Goal: Information Seeking & Learning: Understand process/instructions

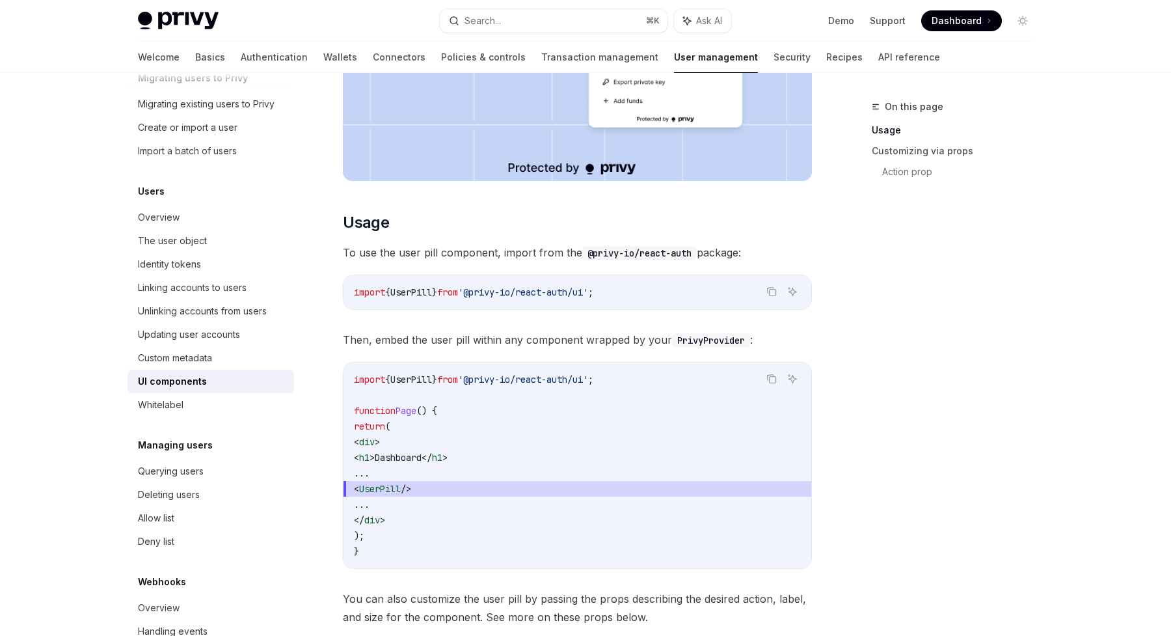
scroll to position [472, 0]
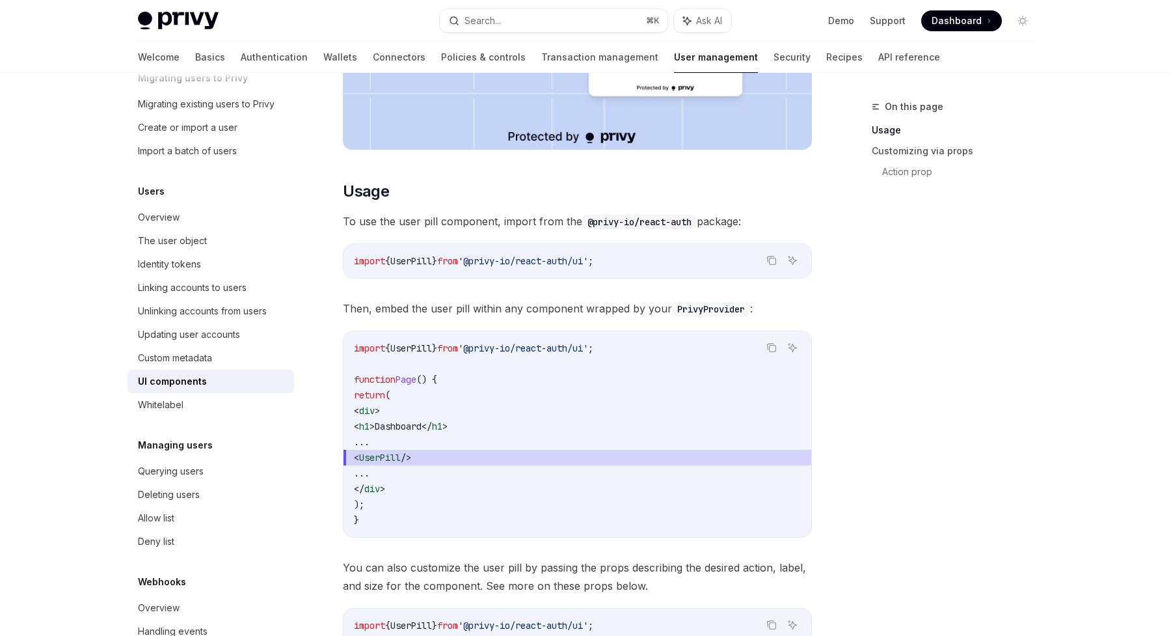
click at [458, 260] on span "from" at bounding box center [447, 261] width 21 height 12
copy code "import { UserPill } from '@privy-io/react-auth/ui' ;"
drag, startPoint x: 386, startPoint y: 459, endPoint x: 517, endPoint y: 458, distance: 130.8
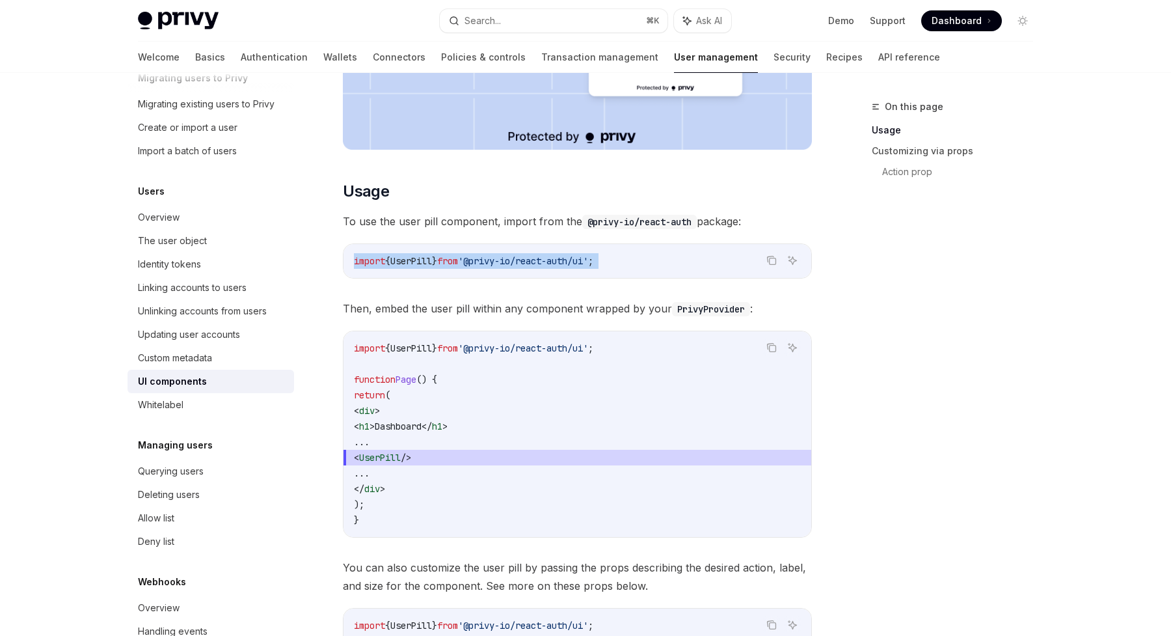
click at [517, 458] on span "< UserPill />" at bounding box center [577, 458] width 447 height 16
copy span "< UserPill />"
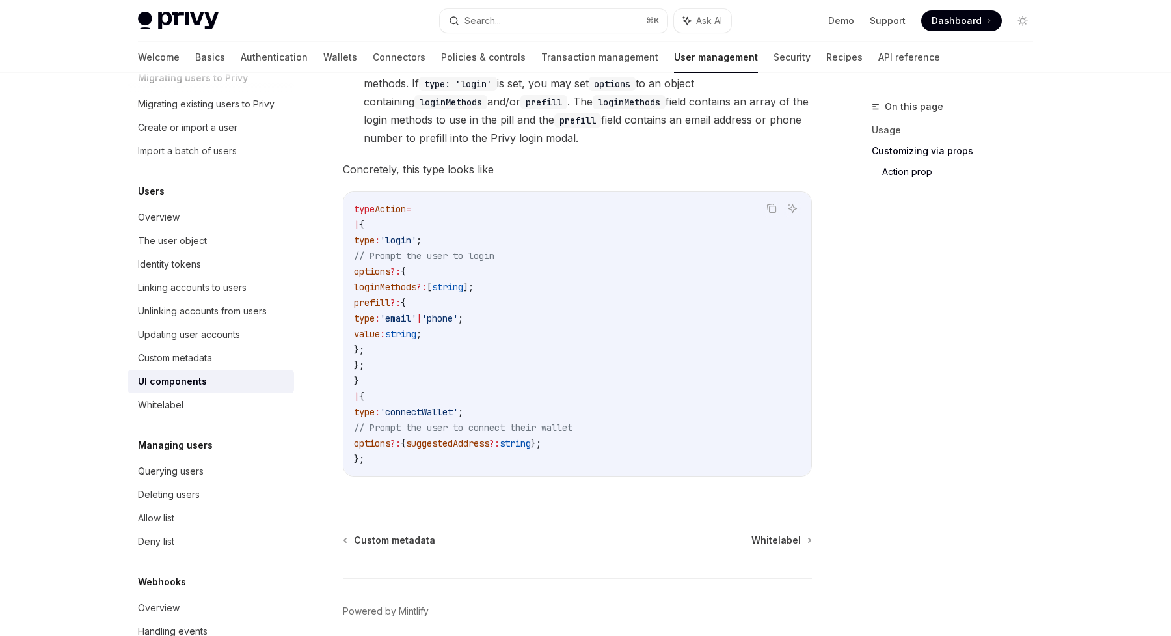
scroll to position [0, 0]
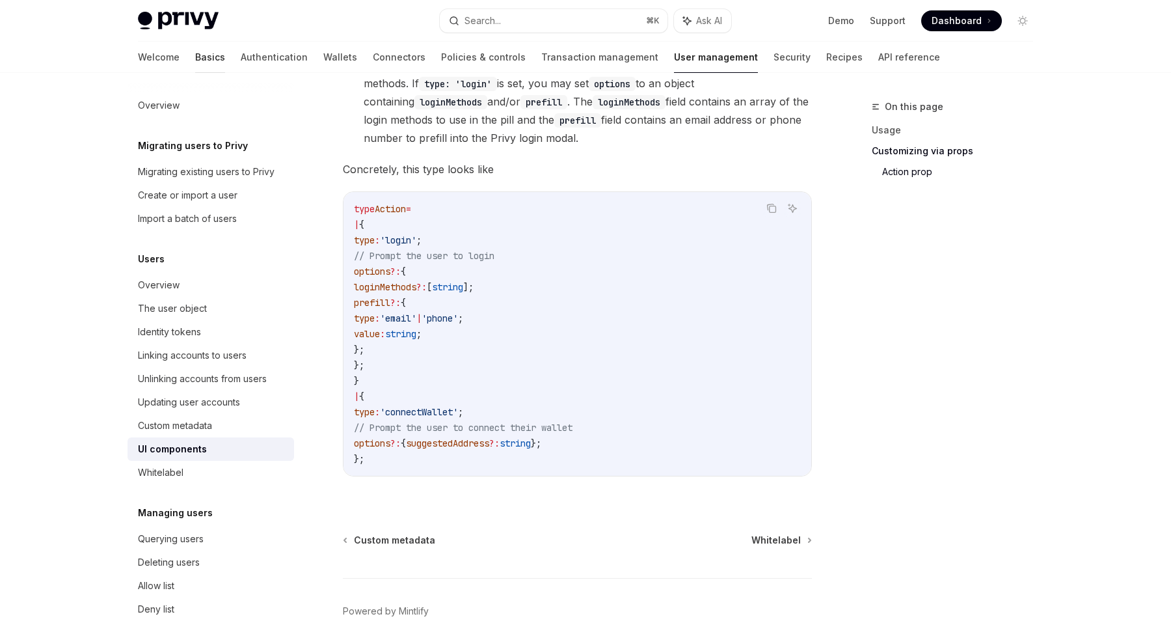
click at [195, 57] on link "Basics" at bounding box center [210, 57] width 30 height 31
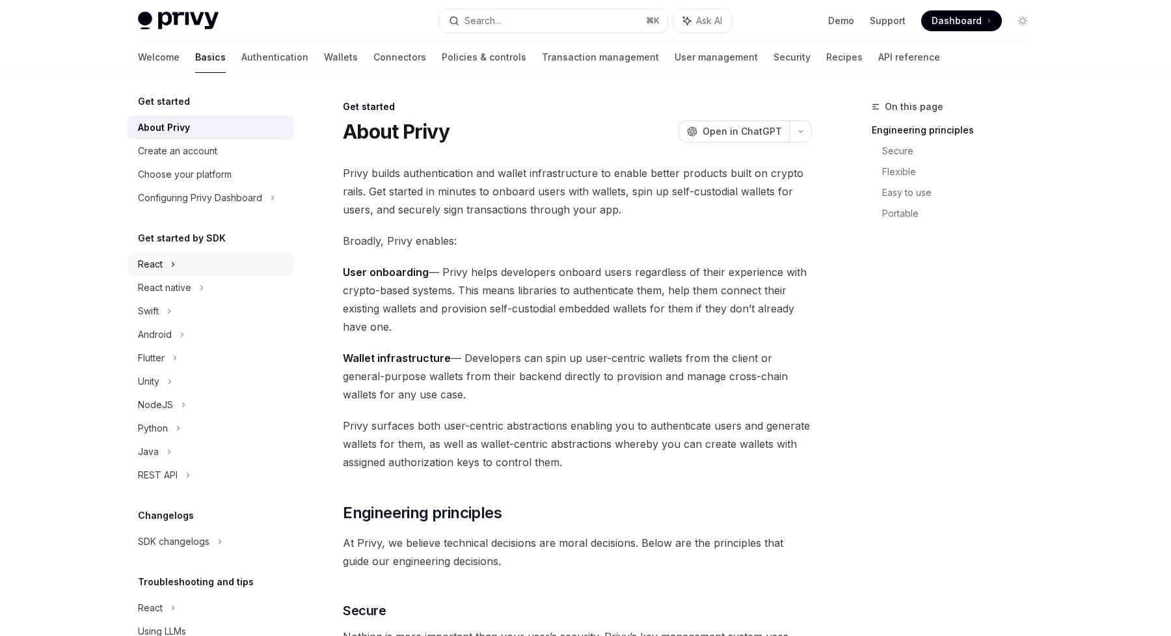
click at [160, 269] on div "React" at bounding box center [150, 264] width 25 height 16
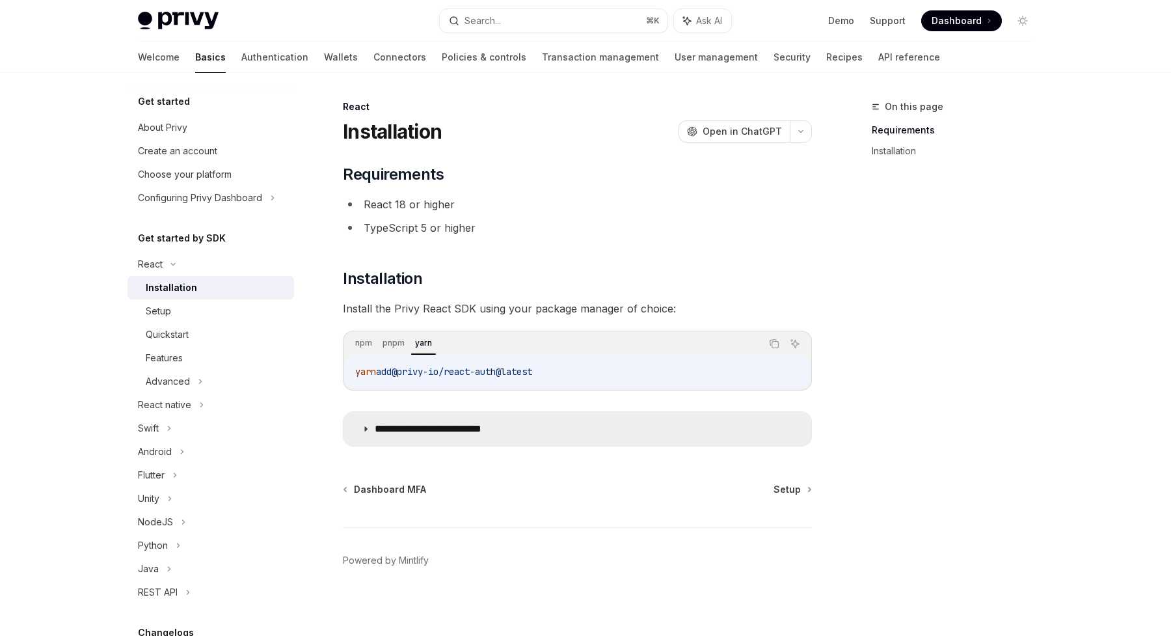
click at [409, 433] on p "**********" at bounding box center [448, 428] width 147 height 13
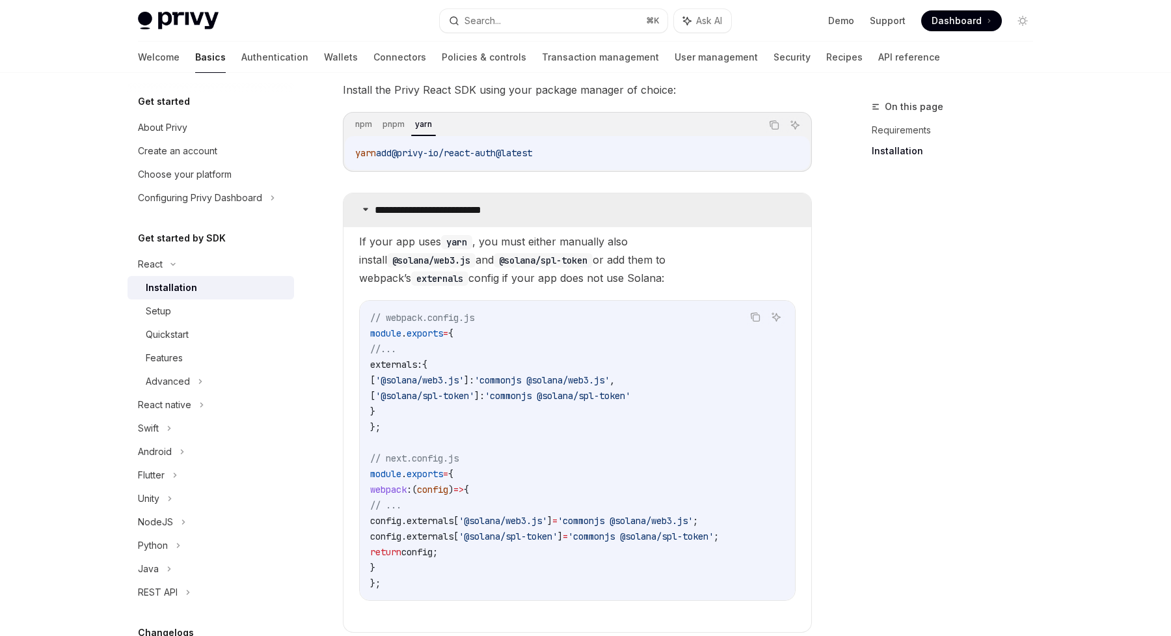
scroll to position [219, 0]
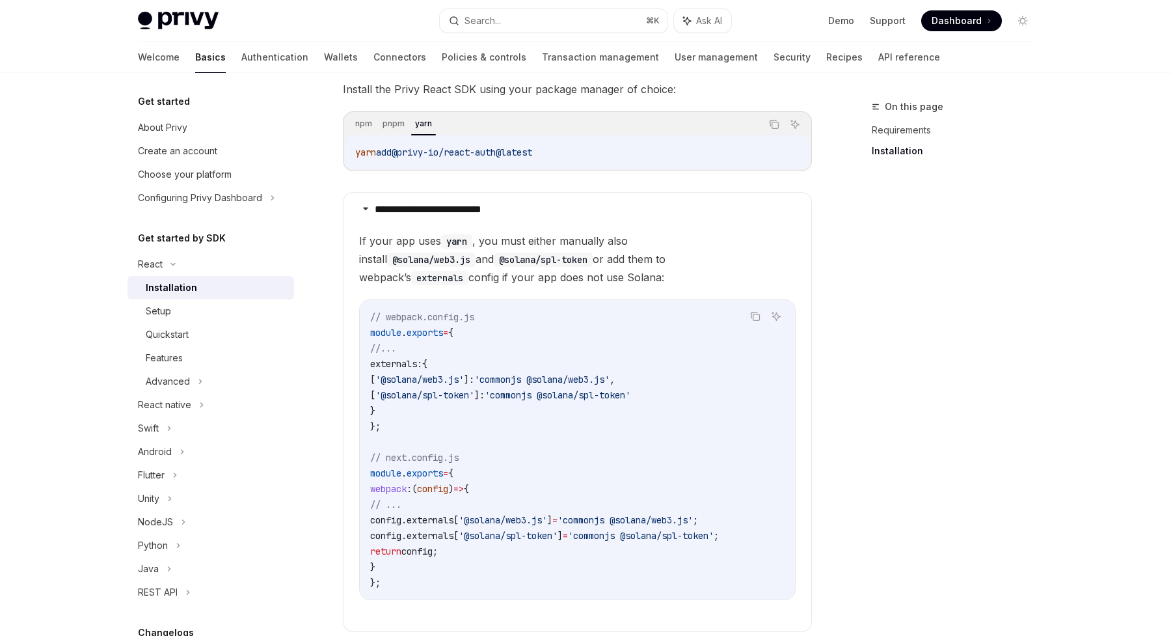
drag, startPoint x: 394, startPoint y: 567, endPoint x: 379, endPoint y: 491, distance: 77.5
click at [379, 491] on code "// webpack.config.js module . exports = { //... externals: { [ '@solana/web3.js…" at bounding box center [577, 449] width 414 height 281
copy code "webpack : ( config ) => { // ... config . externals [ '@solana/web3.js' ] = 'co…"
drag, startPoint x: 665, startPoint y: 239, endPoint x: 746, endPoint y: 242, distance: 80.7
click at [476, 252] on code "@solana/web3.js" at bounding box center [431, 259] width 88 height 14
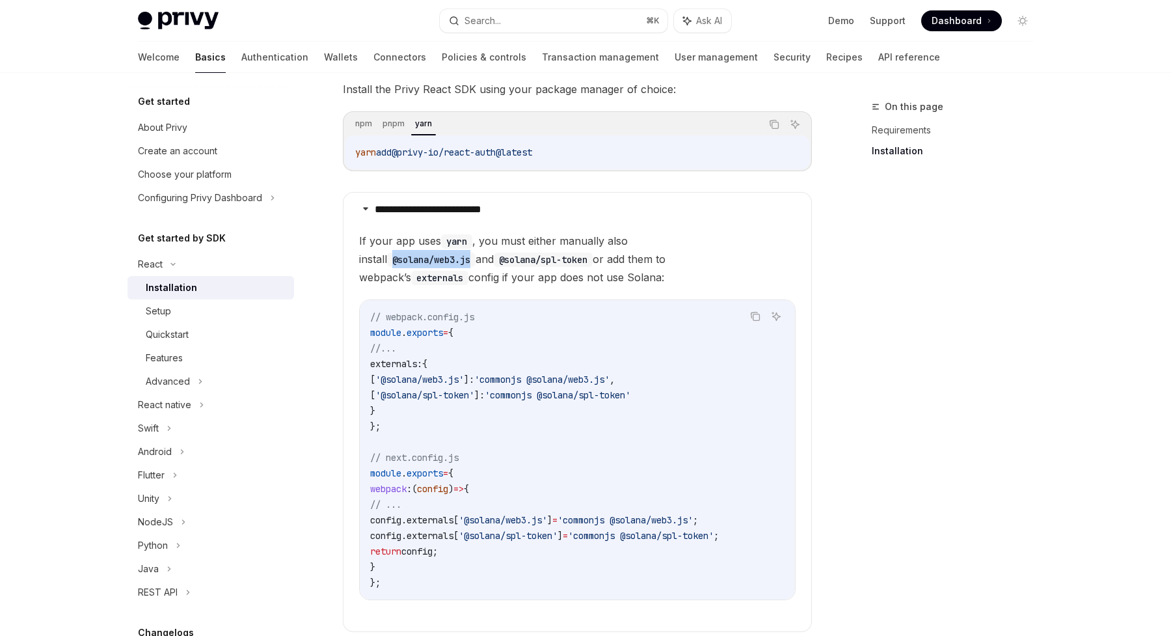
copy code "@solana/web3.js"
drag, startPoint x: 364, startPoint y: 260, endPoint x: 457, endPoint y: 261, distance: 93.7
click at [494, 261] on code "@solana/spl-token" at bounding box center [543, 259] width 99 height 14
copy code "@solana/spl-token"
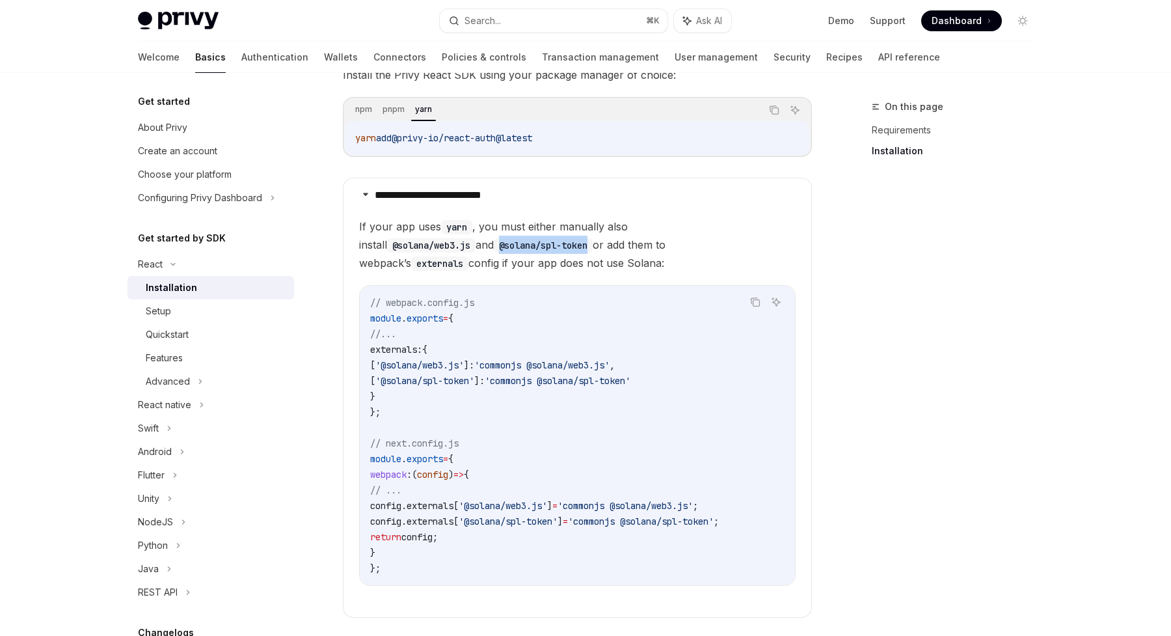
scroll to position [241, 0]
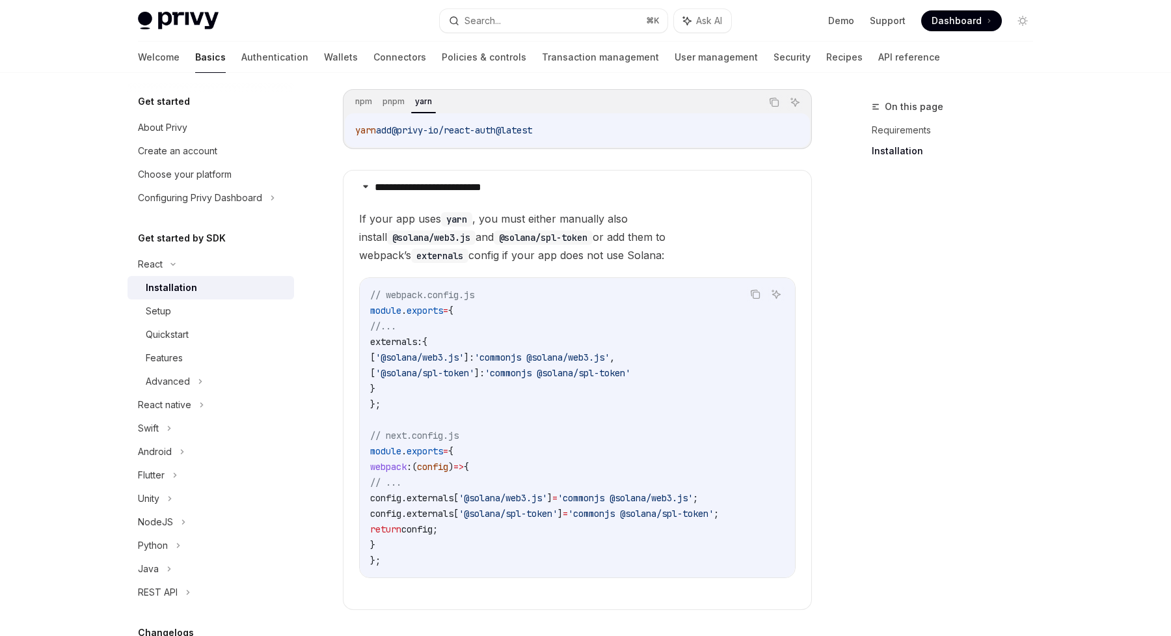
click at [531, 131] on span "@privy-io/react-auth@latest" at bounding box center [462, 130] width 141 height 12
copy div "yarn add @privy-io/react-auth@latest"
type textarea "*"
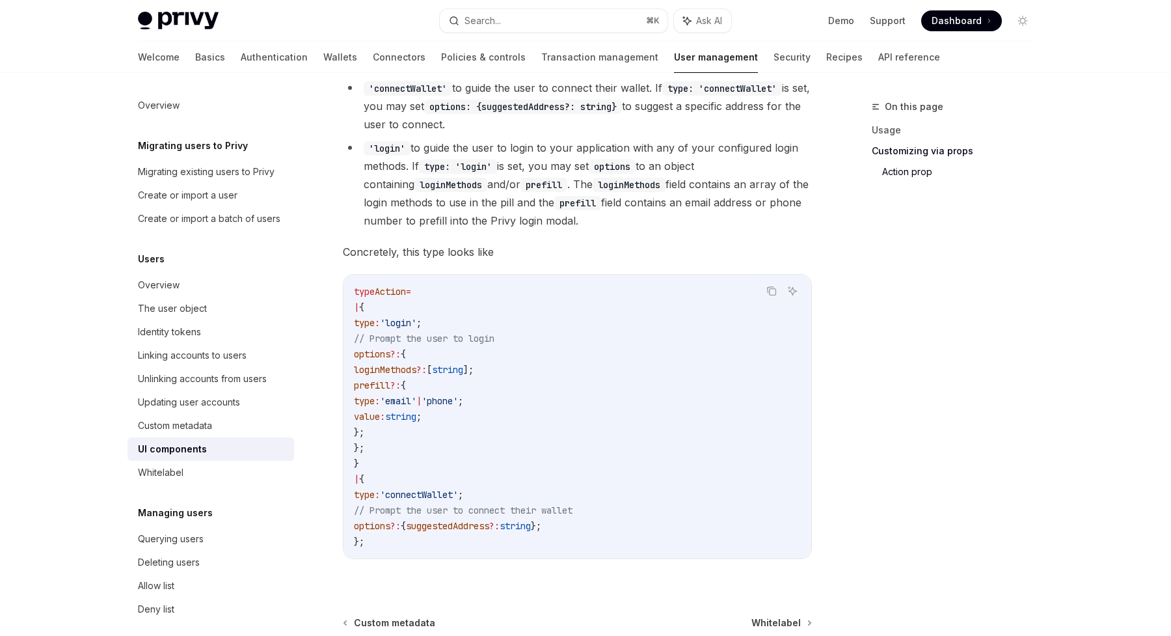
scroll to position [2264, 0]
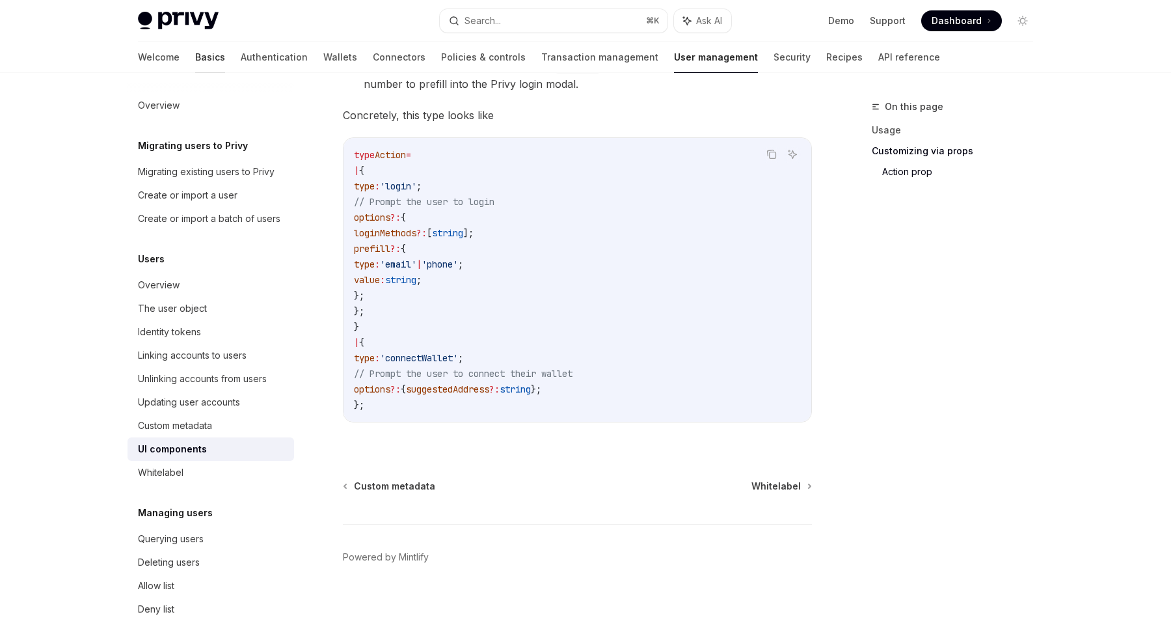
click at [195, 54] on link "Basics" at bounding box center [210, 57] width 30 height 31
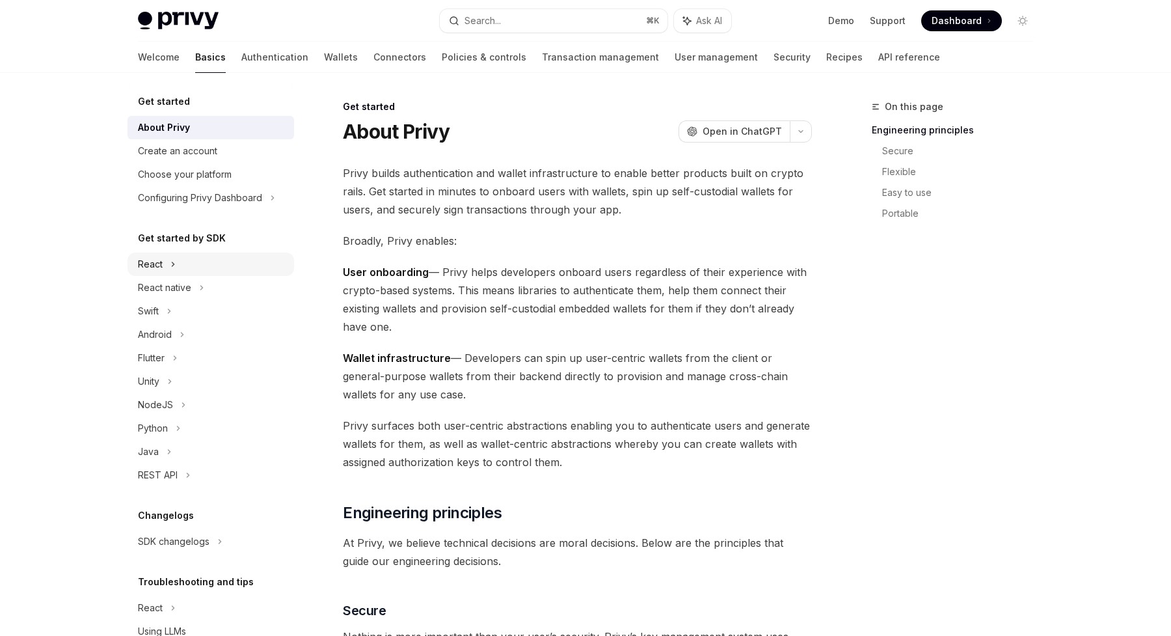
click at [159, 265] on div "React" at bounding box center [150, 264] width 25 height 16
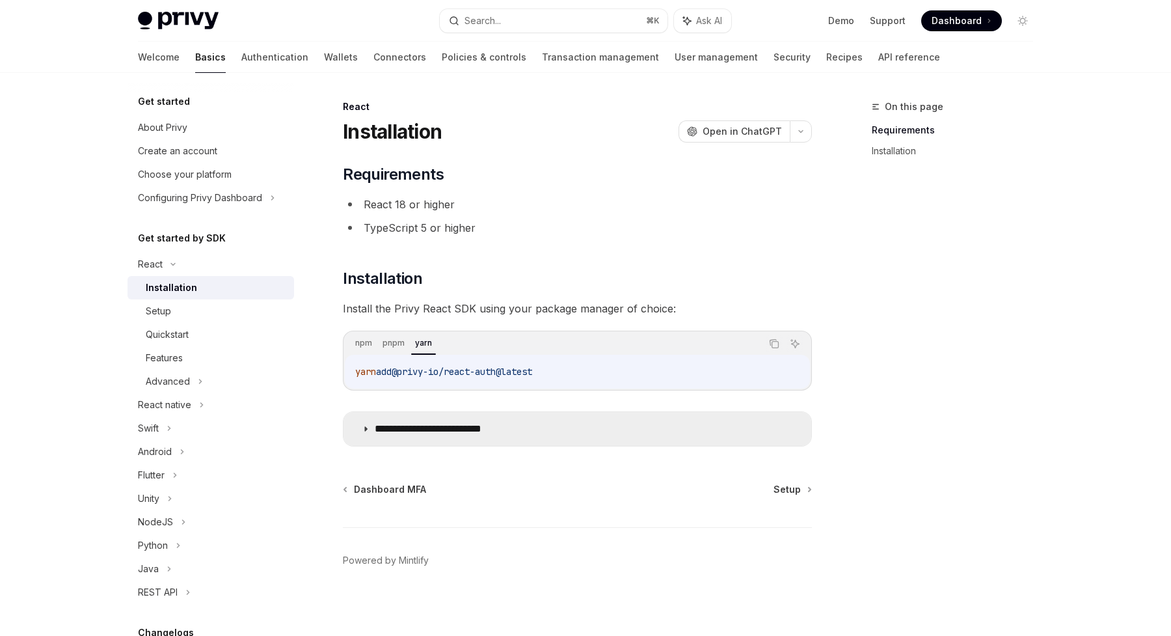
click at [429, 422] on summary "**********" at bounding box center [578, 429] width 468 height 34
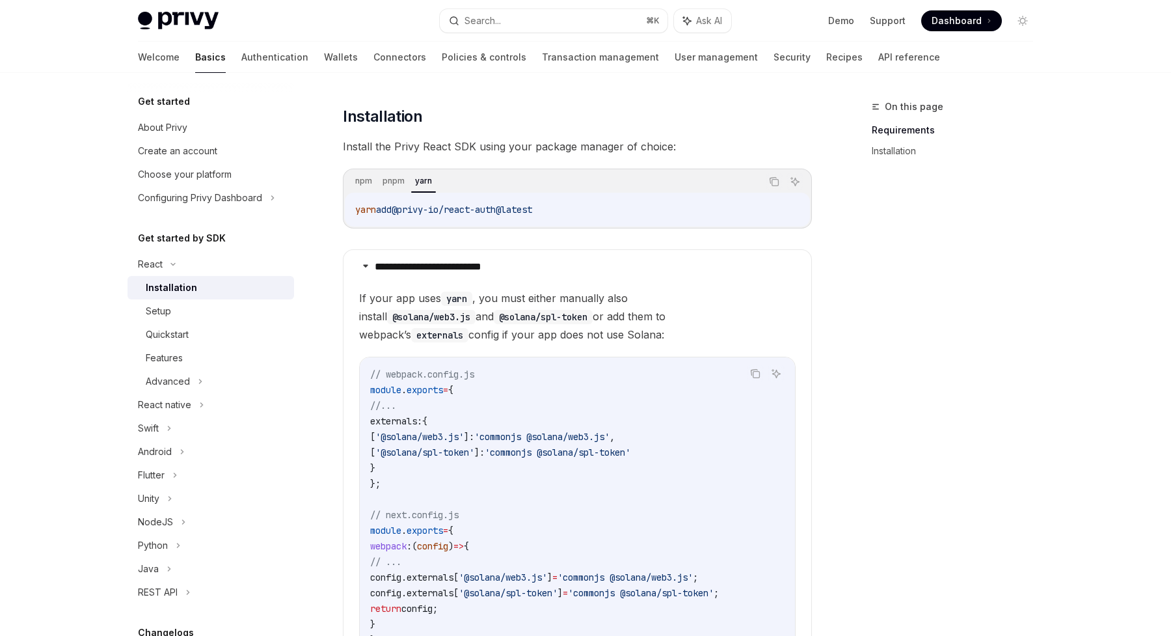
scroll to position [165, 0]
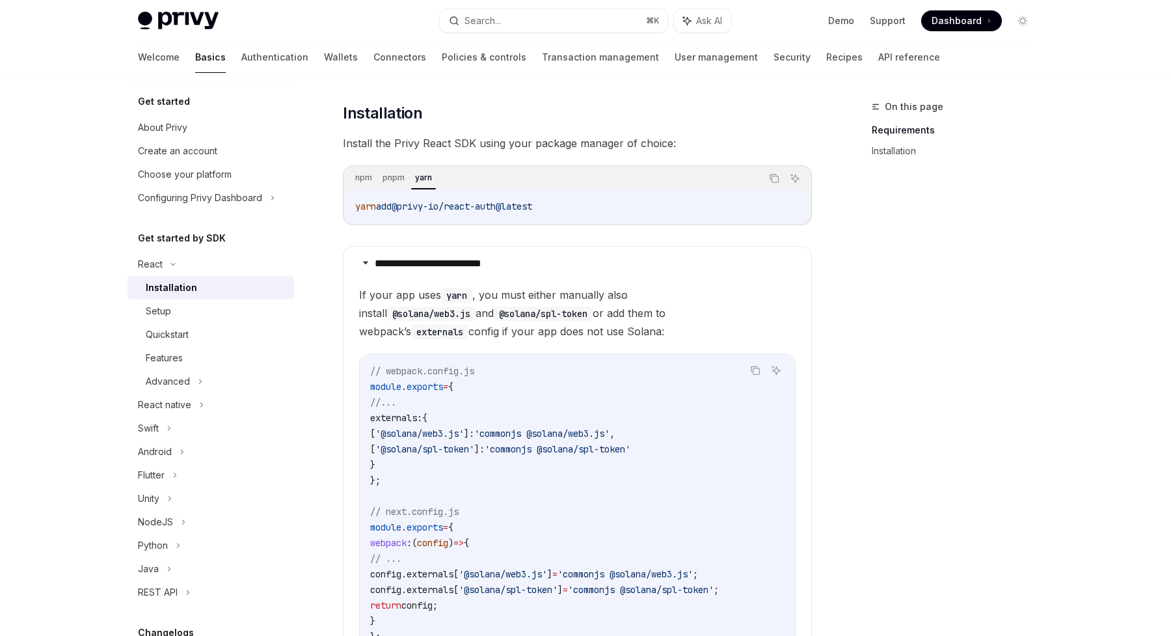
drag, startPoint x: 358, startPoint y: 293, endPoint x: 439, endPoint y: 326, distance: 87.2
click at [439, 326] on details "**********" at bounding box center [577, 466] width 469 height 440
copy span "If your app uses yarn , you must either manually also install @solana/web3.js a…"
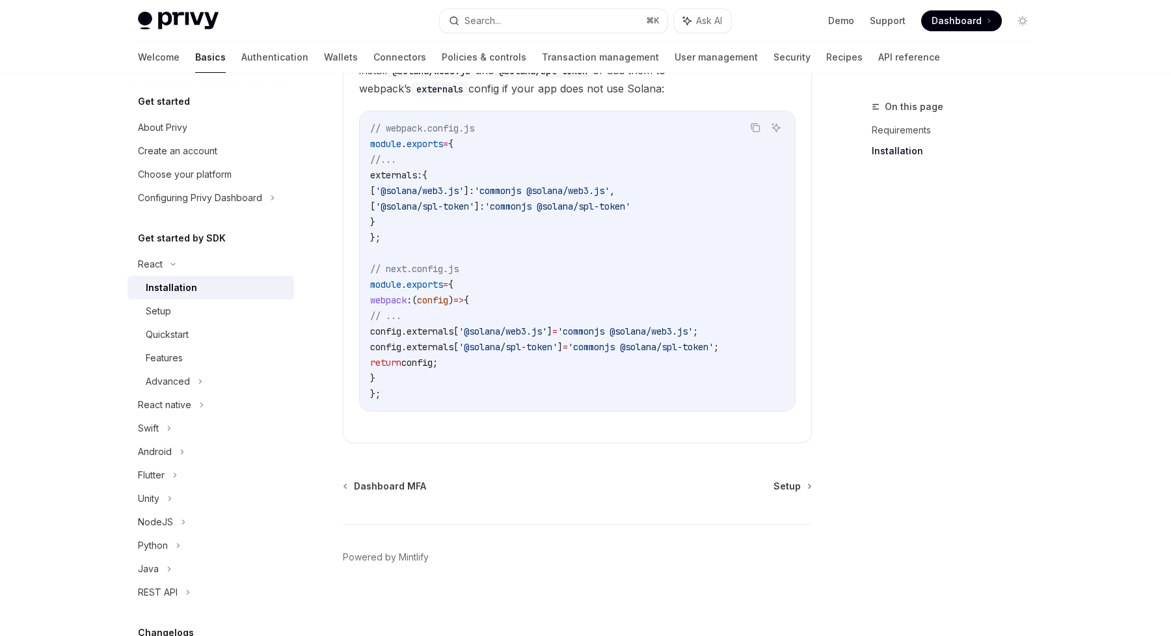
scroll to position [414, 0]
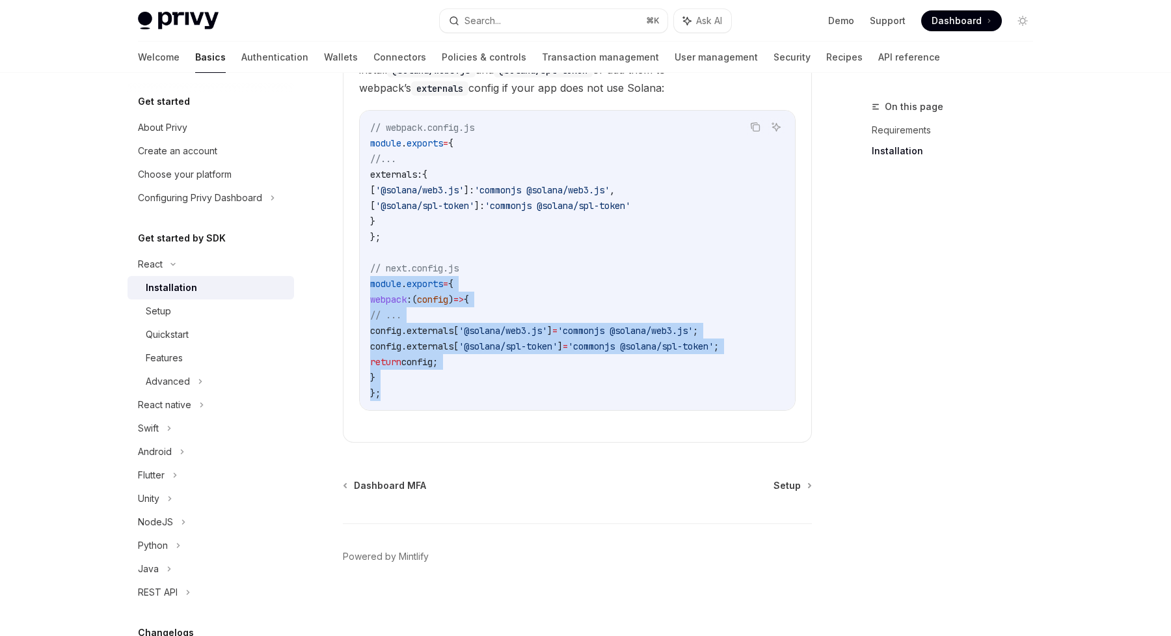
drag, startPoint x: 399, startPoint y: 387, endPoint x: 346, endPoint y: 275, distance: 124.6
click at [346, 275] on details "**********" at bounding box center [577, 223] width 469 height 440
copy code "module . exports = { webpack : ( config ) => { // ... config . externals [ '@so…"
click at [408, 349] on code "// webpack.config.js module . exports = { //... externals: { [ '@solana/web3.js…" at bounding box center [577, 260] width 414 height 281
drag, startPoint x: 398, startPoint y: 384, endPoint x: 346, endPoint y: 264, distance: 130.6
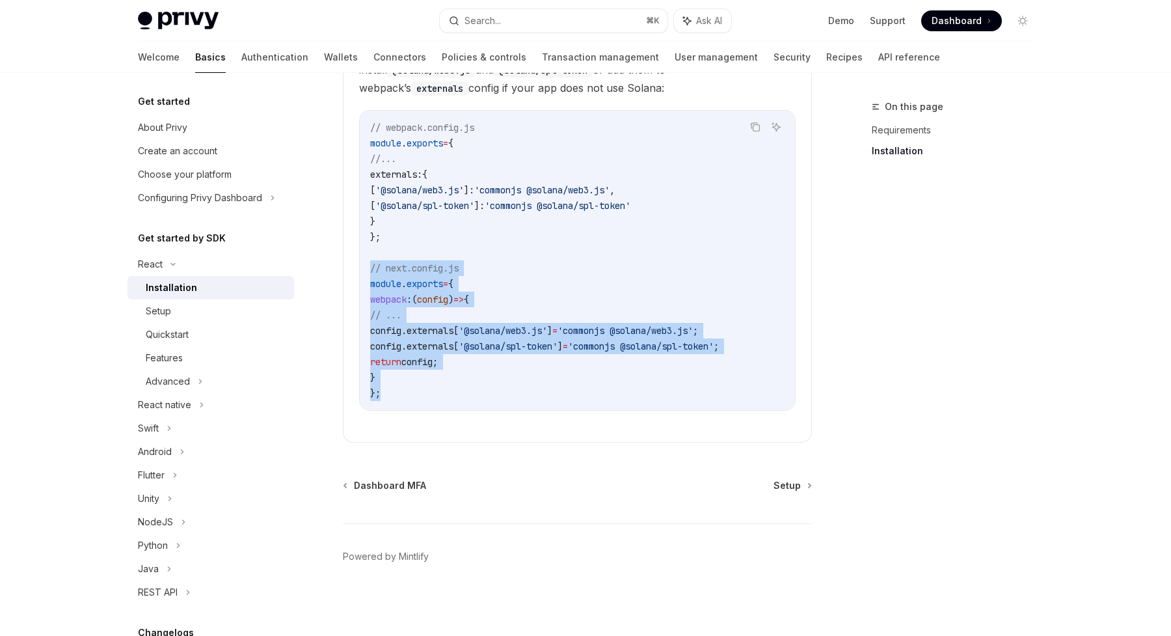
click at [346, 264] on details "**********" at bounding box center [577, 223] width 469 height 440
copy code "// next.config.js module . exports = { webpack : ( config ) => { // ... config …"
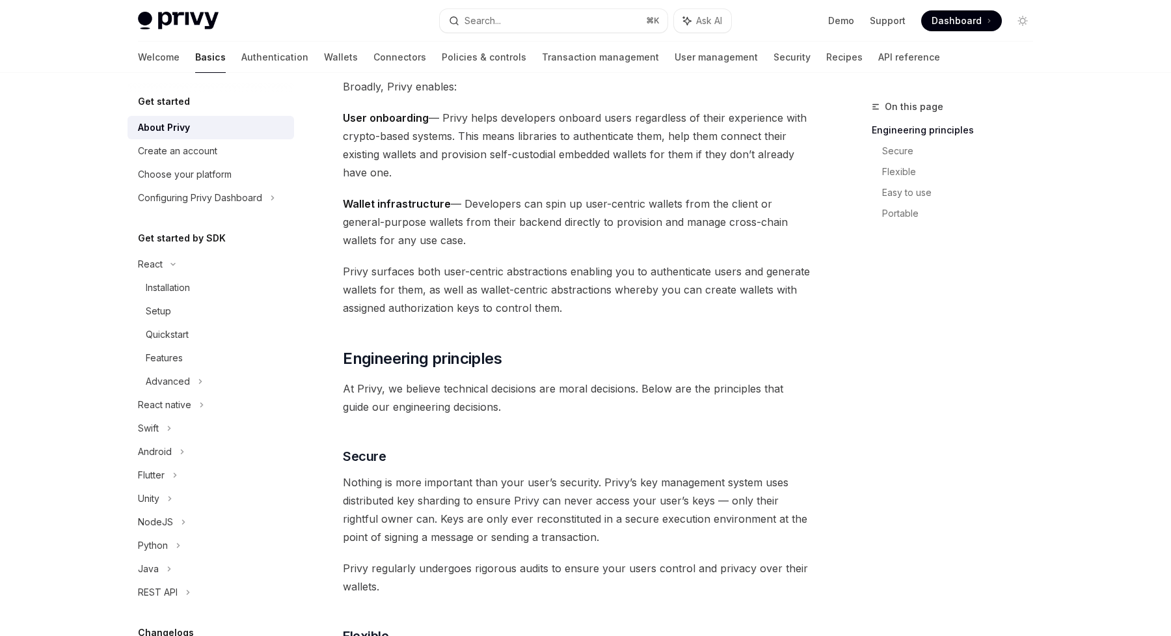
scroll to position [21, 0]
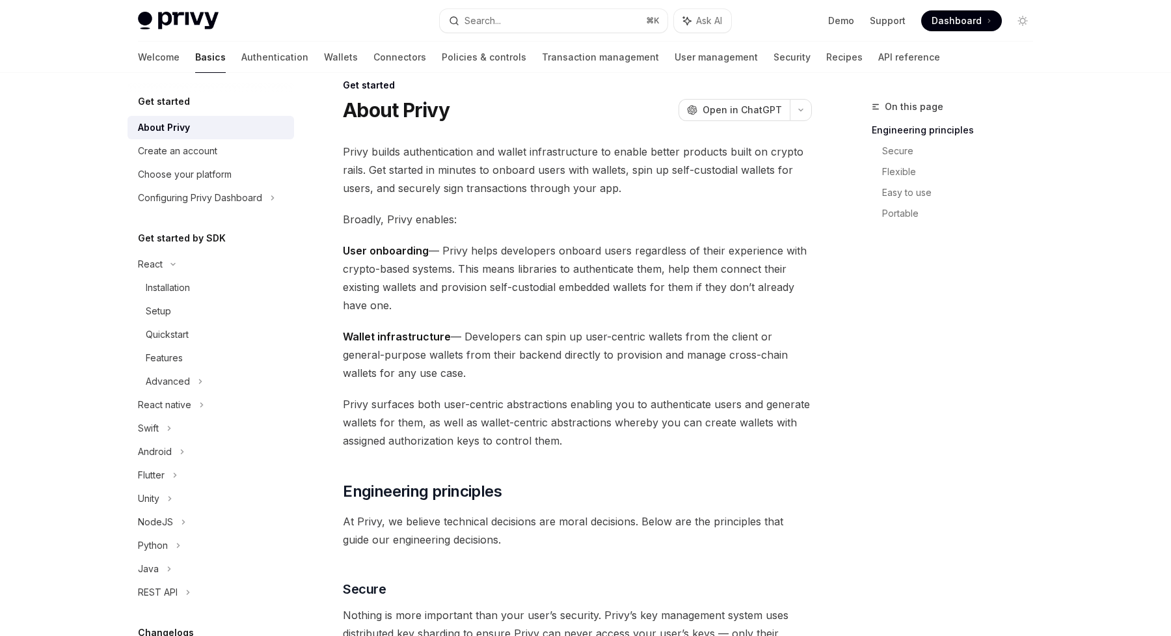
type textarea "*"
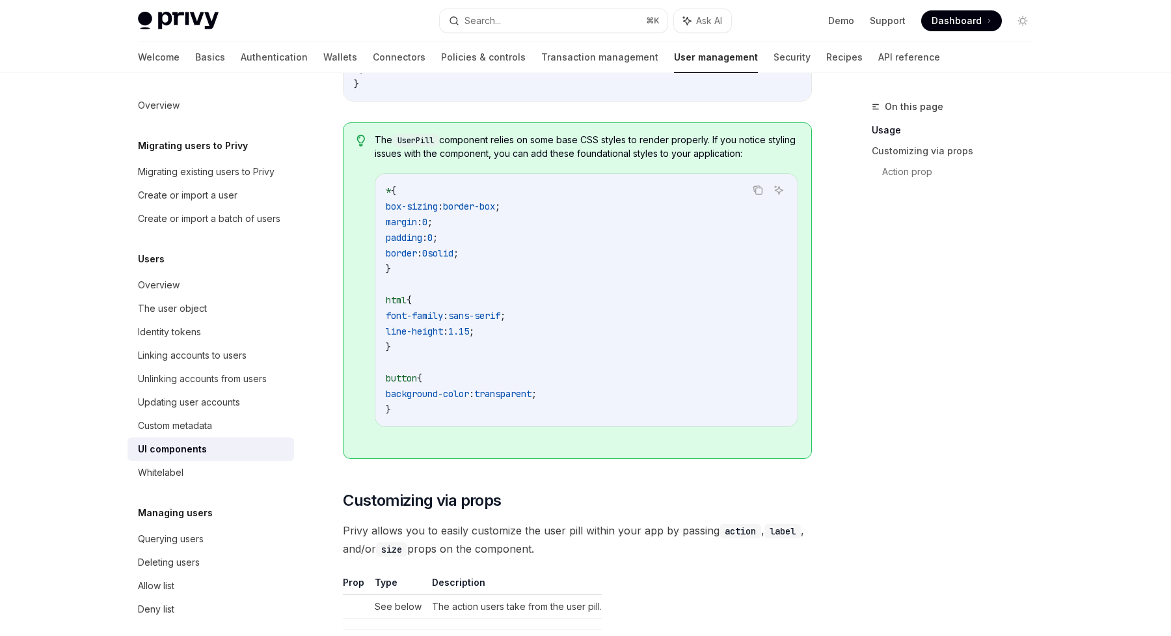
scroll to position [1401, 0]
